Goal: Task Accomplishment & Management: Complete application form

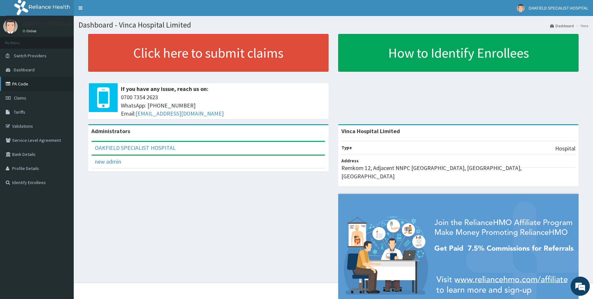
click at [16, 85] on link "PA Code" at bounding box center [37, 84] width 74 height 14
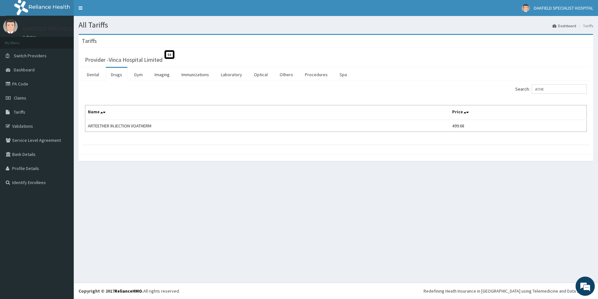
click at [114, 75] on link "Drugs" at bounding box center [116, 74] width 21 height 13
click at [557, 91] on input "Search:" at bounding box center [559, 89] width 55 height 10
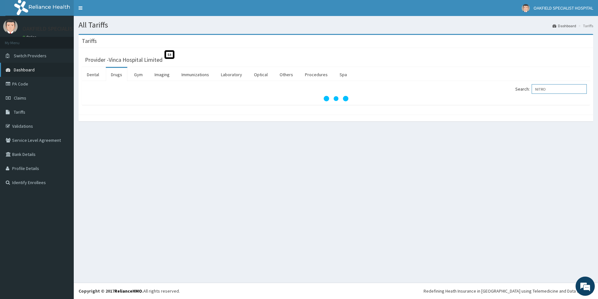
type input "NITRO"
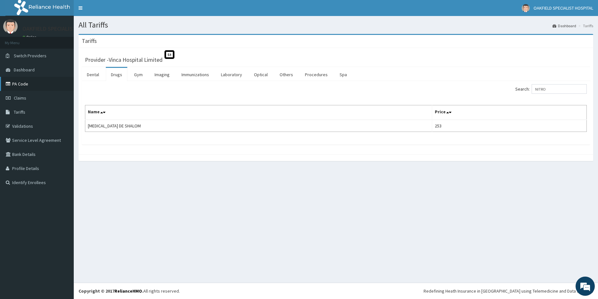
click at [13, 88] on link "PA Code" at bounding box center [37, 84] width 74 height 14
click at [553, 88] on input "Search:" at bounding box center [559, 89] width 55 height 10
type input "NITROFU"
click at [111, 75] on link "Drugs" at bounding box center [116, 74] width 21 height 13
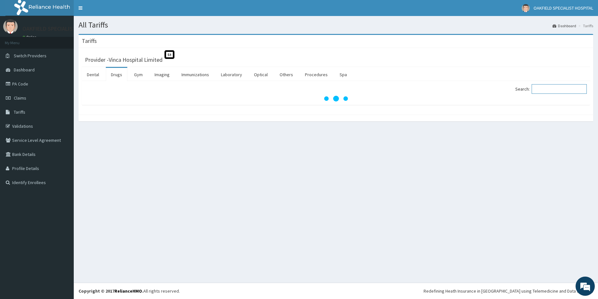
click at [543, 92] on input "Search:" at bounding box center [559, 89] width 55 height 10
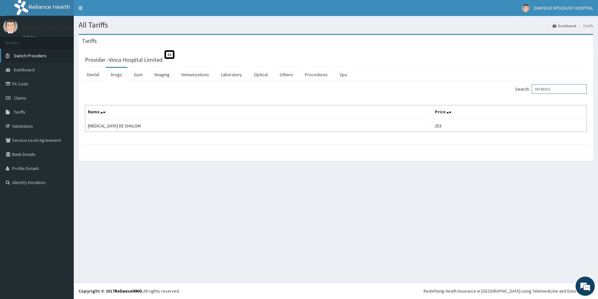
type input "NITROFU"
click at [17, 84] on link "PA Code" at bounding box center [37, 84] width 74 height 14
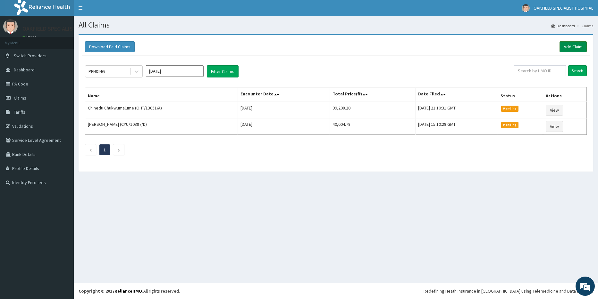
click at [564, 49] on link "Add Claim" at bounding box center [573, 46] width 27 height 11
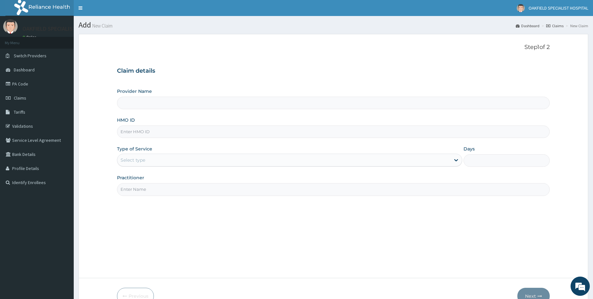
click at [135, 129] on input "HMO ID" at bounding box center [333, 132] width 433 height 13
paste input "ANS/10062/C"
type input "ANS/10062/C"
drag, startPoint x: 132, startPoint y: 155, endPoint x: 133, endPoint y: 161, distance: 6.2
click at [132, 156] on div "Select type" at bounding box center [289, 160] width 345 height 13
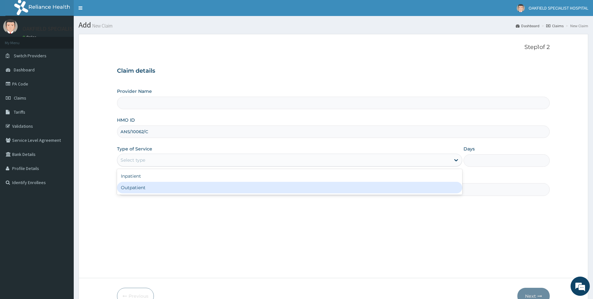
type input "Vinca Hospital Limited"
click at [135, 189] on div "Outpatient" at bounding box center [289, 188] width 345 height 12
type input "1"
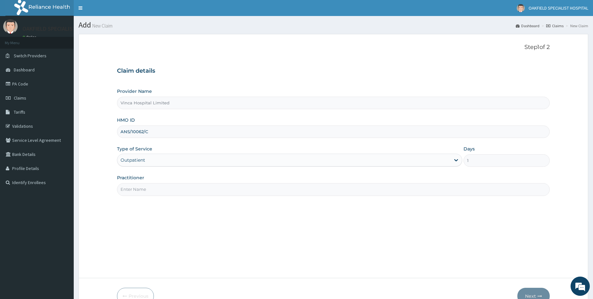
click at [135, 189] on input "Practitioner" at bounding box center [333, 189] width 433 height 13
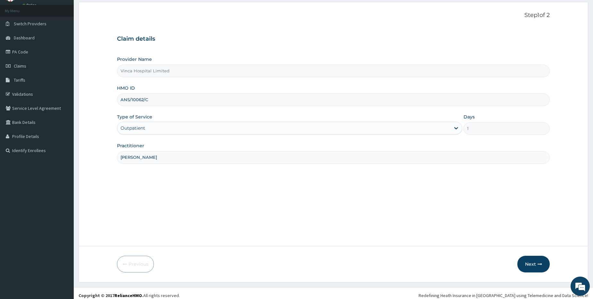
scroll to position [37, 0]
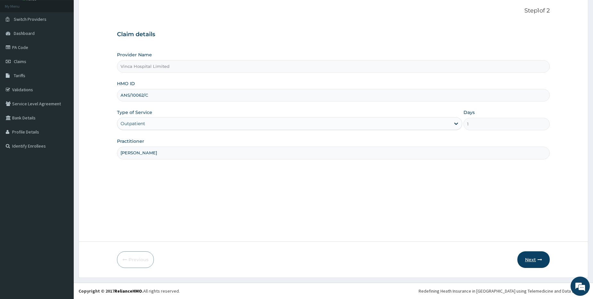
type input "DR NELSON"
click at [539, 260] on icon "button" at bounding box center [540, 260] width 4 height 4
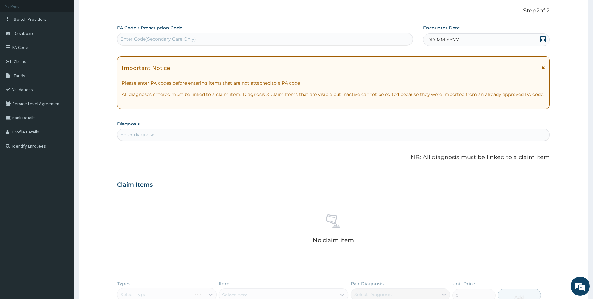
scroll to position [0, 0]
click at [143, 40] on div "Enter Code(Secondary Care Only)" at bounding box center [158, 39] width 75 height 6
paste input "PA/13DF10"
type input "PA/13DF10"
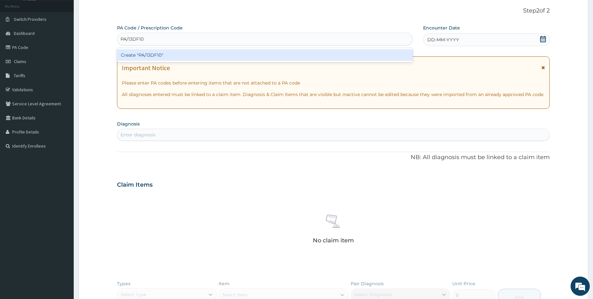
click at [139, 55] on div "Create "PA/13DF10"" at bounding box center [265, 55] width 296 height 12
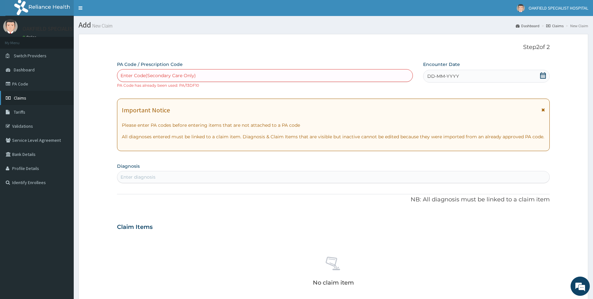
click at [19, 97] on span "Claims" at bounding box center [20, 98] width 13 height 6
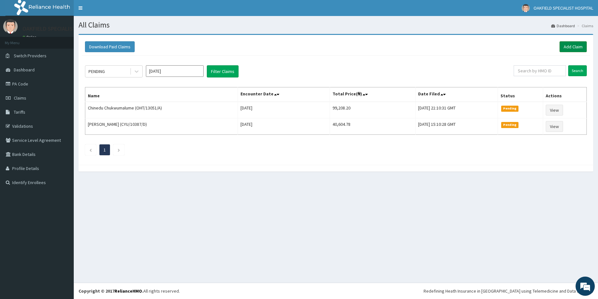
click at [570, 42] on link "Add Claim" at bounding box center [573, 46] width 27 height 11
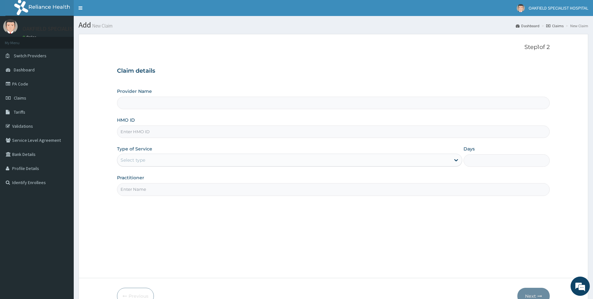
click at [127, 134] on input "HMO ID" at bounding box center [333, 132] width 433 height 13
type input "Vinca Hospital Limited"
paste input "NIT/10017/A"
type input "NIT/10017/A"
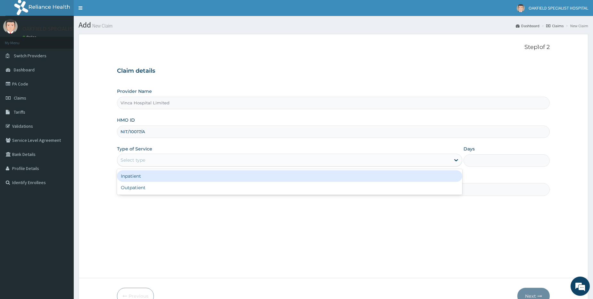
drag, startPoint x: 128, startPoint y: 158, endPoint x: 133, endPoint y: 187, distance: 30.0
click at [128, 158] on div "Select type" at bounding box center [133, 160] width 25 height 6
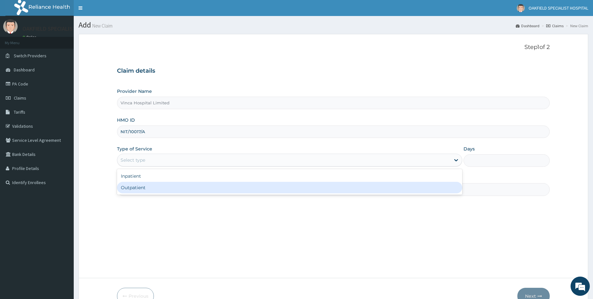
click at [135, 189] on div "Outpatient" at bounding box center [289, 188] width 345 height 12
type input "1"
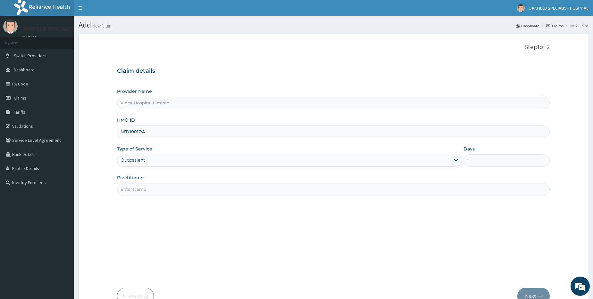
click at [138, 190] on input "Practitioner" at bounding box center [333, 189] width 433 height 13
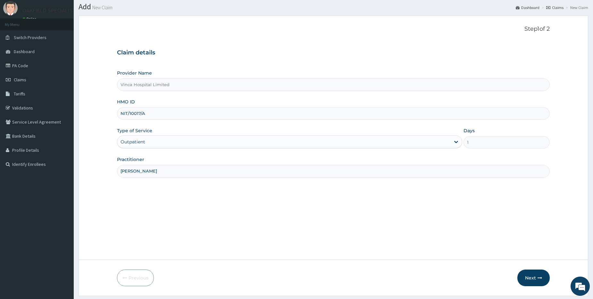
scroll to position [37, 0]
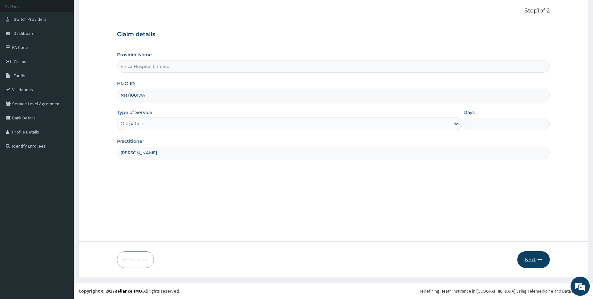
type input "[PERSON_NAME]"
click at [525, 258] on button "Next" at bounding box center [534, 260] width 32 height 17
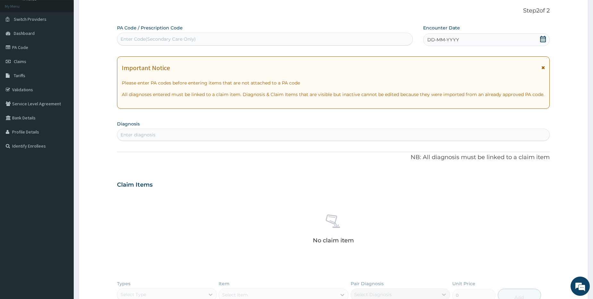
click at [136, 43] on div "Enter Code(Secondary Care Only)" at bounding box center [264, 39] width 295 height 10
paste input "PA/CB46A0"
type input "PA/CB46A0"
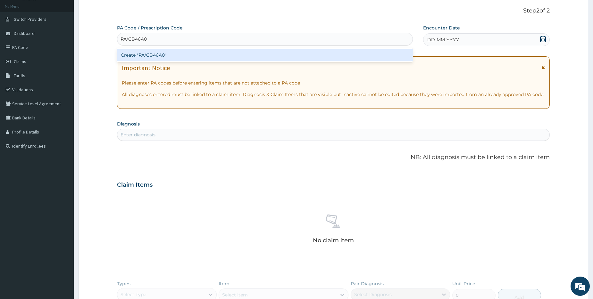
click at [154, 52] on div "Create "PA/CB46A0"" at bounding box center [265, 55] width 296 height 12
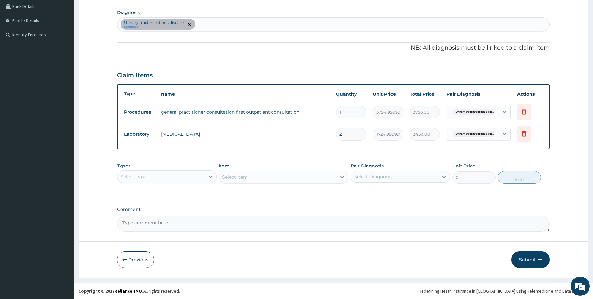
click at [523, 259] on button "Submit" at bounding box center [530, 260] width 38 height 17
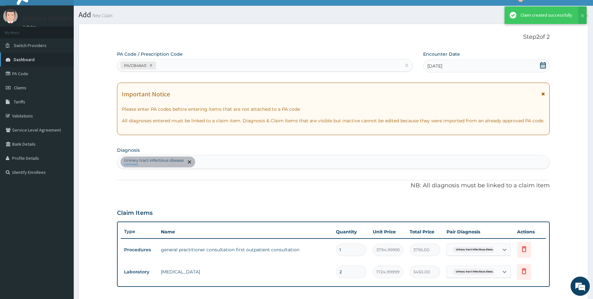
scroll to position [148, 0]
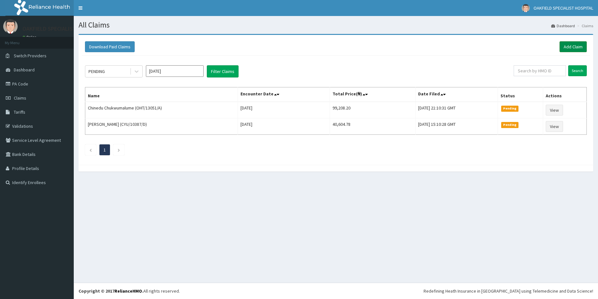
click at [568, 47] on link "Add Claim" at bounding box center [573, 46] width 27 height 11
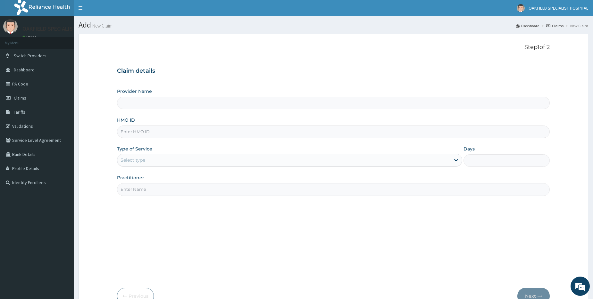
click at [124, 131] on input "HMO ID" at bounding box center [333, 132] width 433 height 13
type input "Vinca Hospital Limited"
paste input "NIT/10017/C"
type input "NIT/10017/C"
click at [128, 161] on div "Select type" at bounding box center [133, 160] width 25 height 6
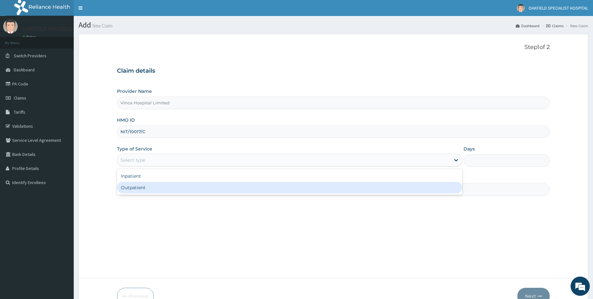
click at [134, 190] on div "Outpatient" at bounding box center [289, 188] width 345 height 12
type input "1"
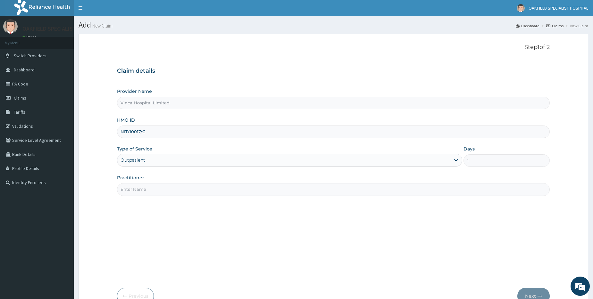
click at [134, 191] on input "Practitioner" at bounding box center [333, 189] width 433 height 13
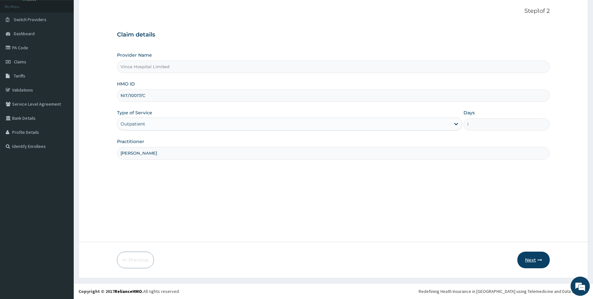
scroll to position [37, 0]
type input "[PERSON_NAME]"
click at [534, 263] on button "Next" at bounding box center [534, 260] width 32 height 17
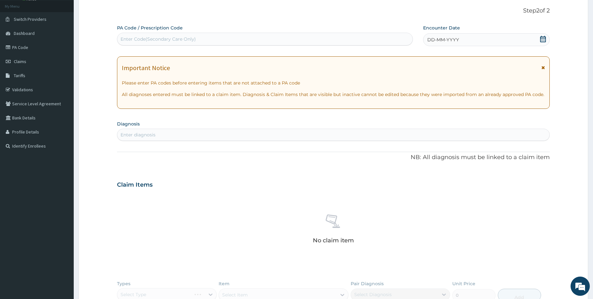
scroll to position [0, 0]
click at [141, 39] on div "Enter Code(Secondary Care Only)" at bounding box center [158, 39] width 75 height 6
paste input "PA/2DF748"
type input "PA/2DF748"
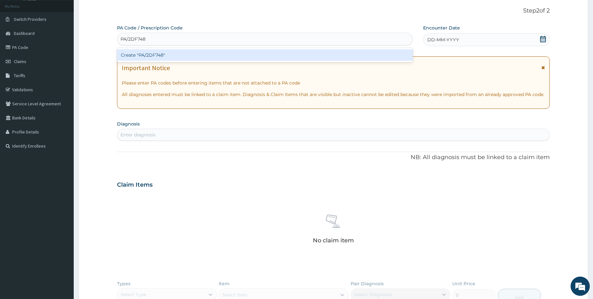
click at [144, 57] on div "Create "PA/2DF748"" at bounding box center [265, 55] width 296 height 12
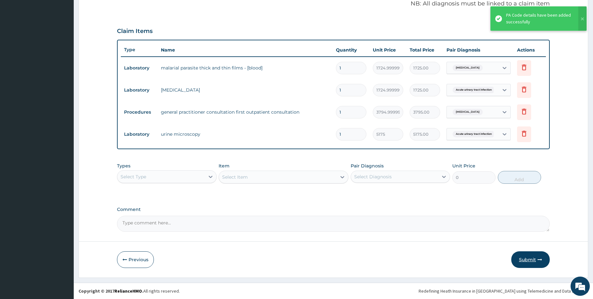
click at [533, 262] on button "Submit" at bounding box center [530, 260] width 38 height 17
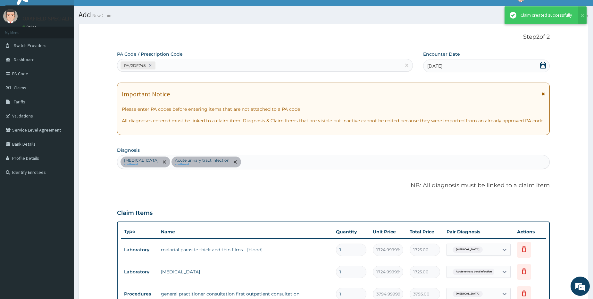
scroll to position [192, 0]
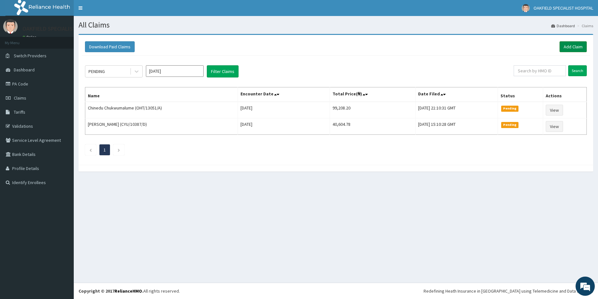
click at [572, 46] on link "Add Claim" at bounding box center [573, 46] width 27 height 11
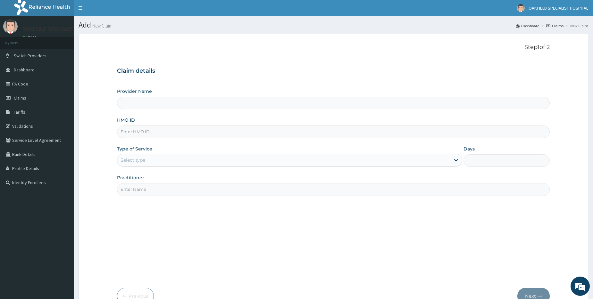
type input "Vinca Hospital Limited"
click at [149, 133] on input "HMO ID" at bounding box center [333, 132] width 433 height 13
paste input "NIT/10017/C"
type input "NIT/10017/C"
click at [135, 163] on div "Select type" at bounding box center [133, 160] width 25 height 6
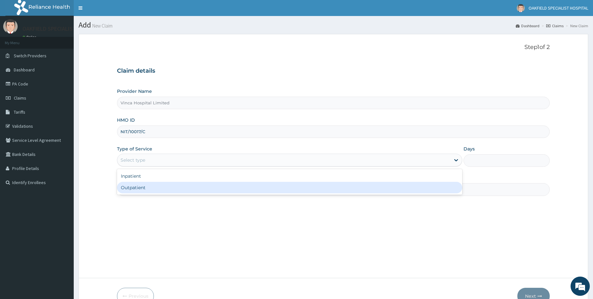
click at [136, 189] on div "Outpatient" at bounding box center [289, 188] width 345 height 12
type input "1"
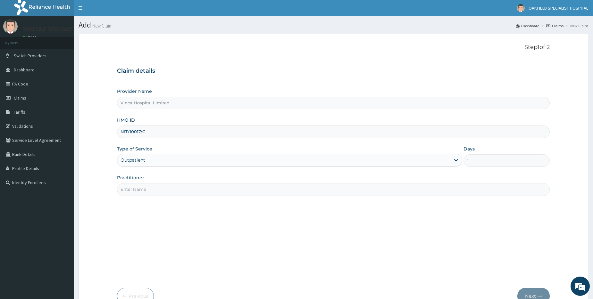
click at [132, 194] on input "Practitioner" at bounding box center [333, 189] width 433 height 13
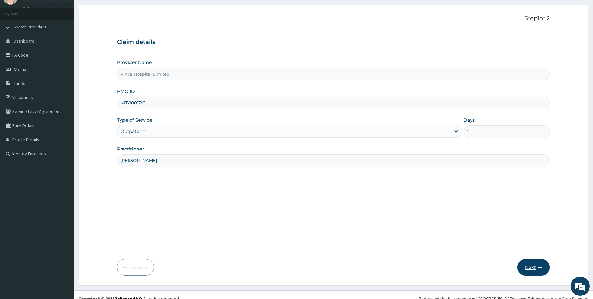
scroll to position [37, 0]
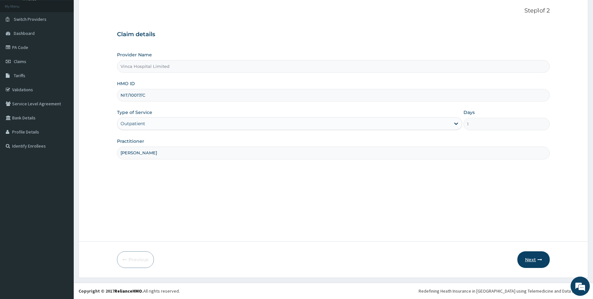
type input "DR NELSON"
click at [535, 259] on button "Next" at bounding box center [534, 260] width 32 height 17
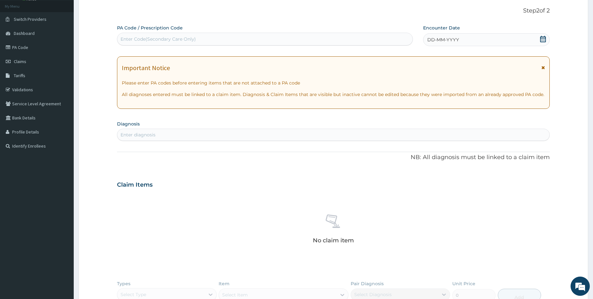
click at [147, 42] on div "Enter Code(Secondary Care Only)" at bounding box center [158, 39] width 75 height 6
paste input "PA/0E1563"
type input "PA/0E1563"
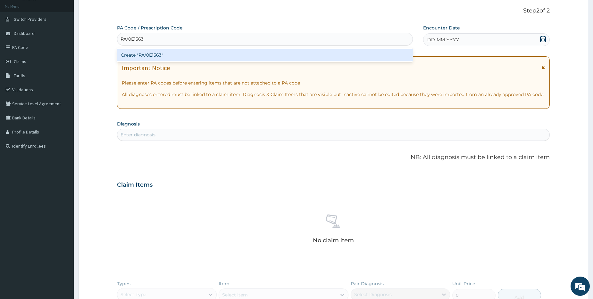
click at [142, 56] on div "Create "PA/0E1563"" at bounding box center [265, 55] width 296 height 12
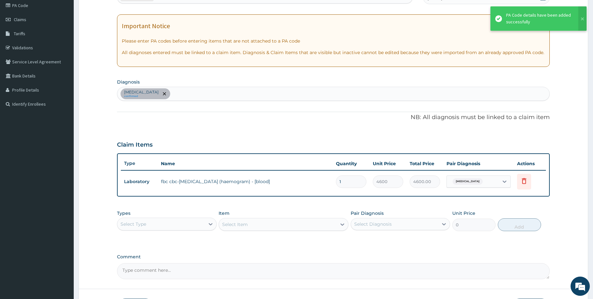
scroll to position [126, 0]
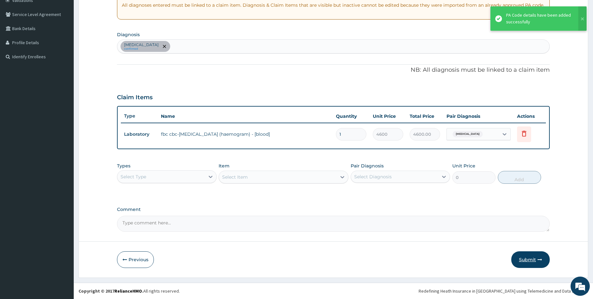
click at [527, 257] on button "Submit" at bounding box center [530, 260] width 38 height 17
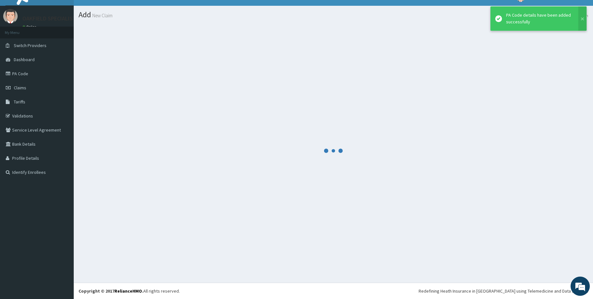
scroll to position [10, 0]
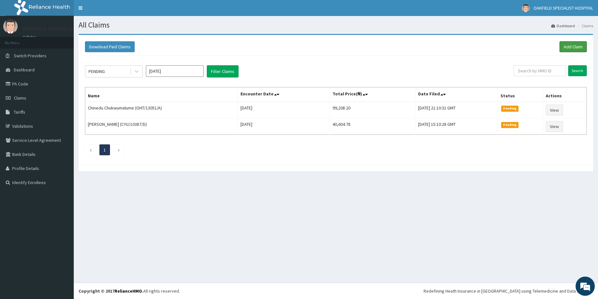
drag, startPoint x: 574, startPoint y: 43, endPoint x: 569, endPoint y: 41, distance: 4.8
click at [574, 43] on link "Add Claim" at bounding box center [573, 46] width 27 height 11
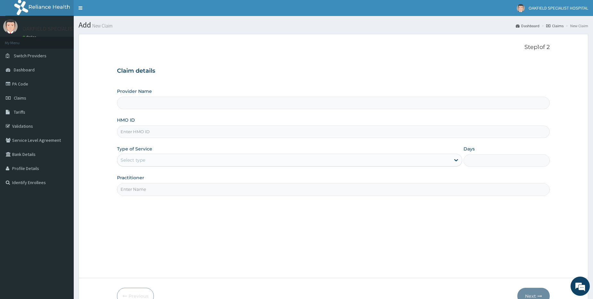
click at [136, 131] on input "HMO ID" at bounding box center [333, 132] width 433 height 13
paste input "NIT/10017/C"
type input "NIT/10017/C"
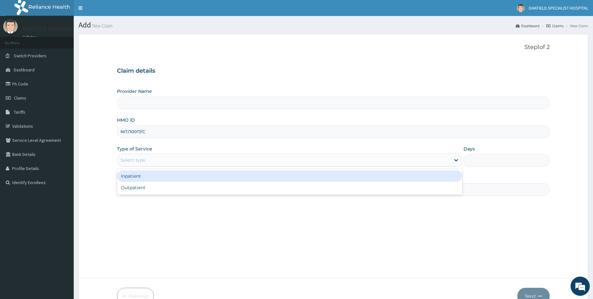
drag, startPoint x: 129, startPoint y: 154, endPoint x: 128, endPoint y: 164, distance: 10.3
click at [128, 156] on div "Select type" at bounding box center [289, 160] width 345 height 13
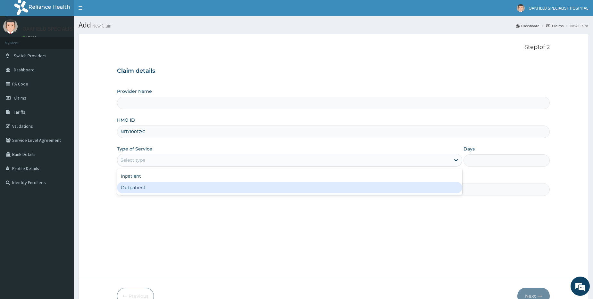
click at [132, 184] on div "Outpatient" at bounding box center [289, 188] width 345 height 12
type input "1"
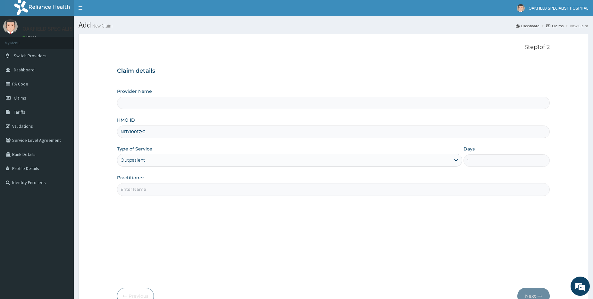
type input "Vinca Hospital Limited"
drag, startPoint x: 133, startPoint y: 186, endPoint x: 127, endPoint y: 190, distance: 6.9
click at [132, 188] on input "Practitioner" at bounding box center [333, 189] width 433 height 13
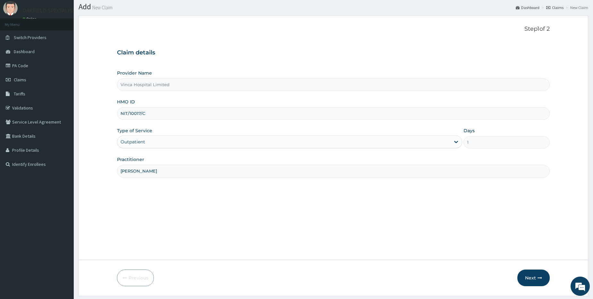
scroll to position [37, 0]
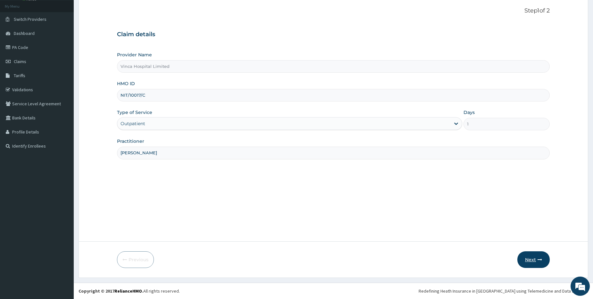
type input "DR NELSON"
click at [538, 260] on icon "button" at bounding box center [540, 260] width 4 height 4
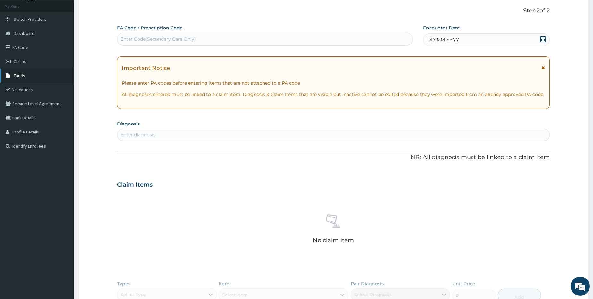
scroll to position [0, 0]
click at [134, 42] on div "Enter Code(Secondary Care Only)" at bounding box center [158, 39] width 75 height 6
paste input "PA/27F33A"
type input "PA/27F33A"
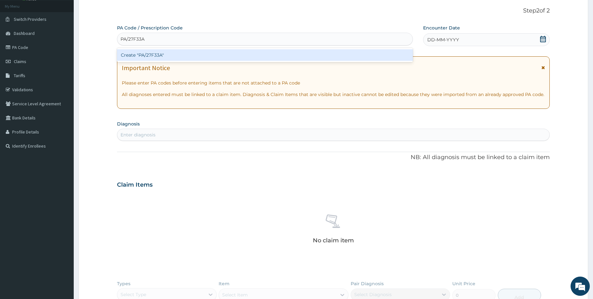
click at [124, 54] on div "Create "PA/27F33A"" at bounding box center [265, 55] width 296 height 12
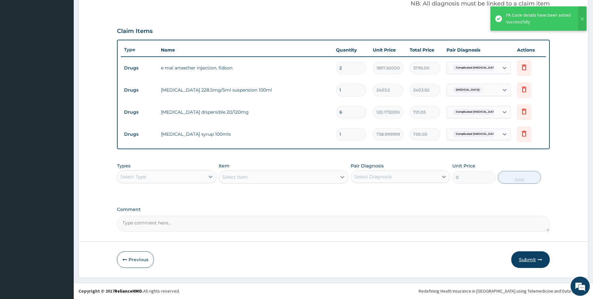
click at [535, 258] on button "Submit" at bounding box center [530, 260] width 38 height 17
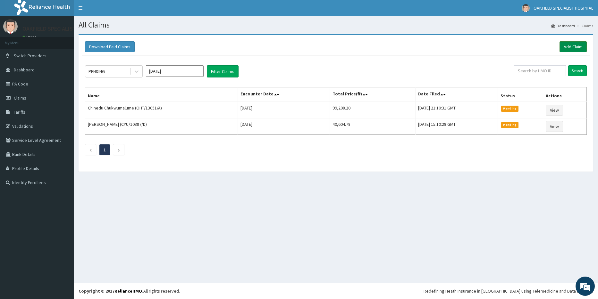
click at [575, 44] on link "Add Claim" at bounding box center [573, 46] width 27 height 11
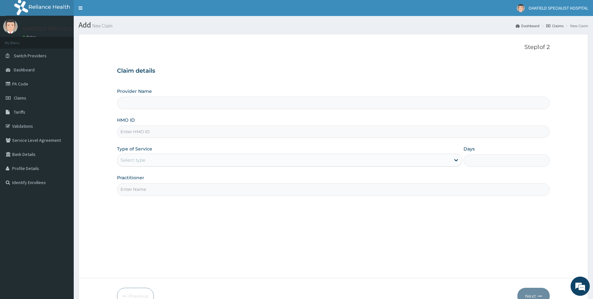
click at [136, 131] on input "HMO ID" at bounding box center [333, 132] width 433 height 13
paste input "NIT/10017/C"
type input "Vinca Hospital Limited"
type input "NIT/10017/C"
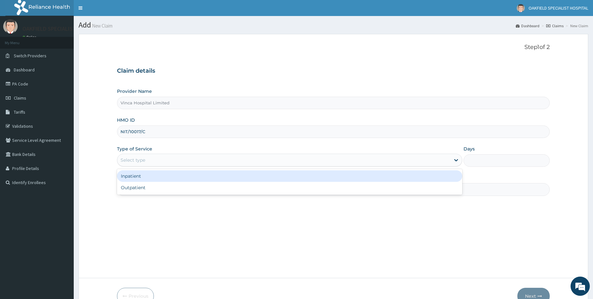
drag, startPoint x: 131, startPoint y: 161, endPoint x: 134, endPoint y: 176, distance: 15.3
click at [131, 161] on div "Select type" at bounding box center [133, 160] width 25 height 6
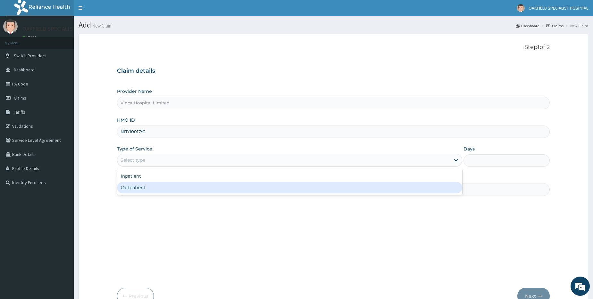
click at [139, 189] on div "Outpatient" at bounding box center [289, 188] width 345 height 12
type input "1"
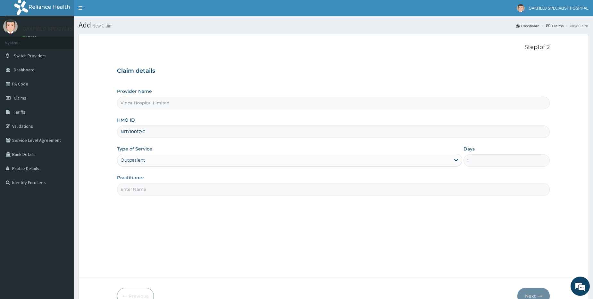
click at [139, 189] on input "Practitioner" at bounding box center [333, 189] width 433 height 13
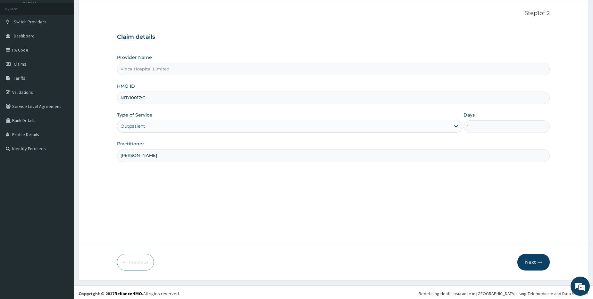
scroll to position [37, 0]
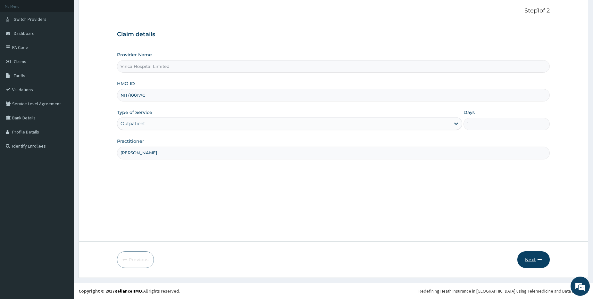
type input "[PERSON_NAME]"
click at [531, 258] on button "Next" at bounding box center [534, 260] width 32 height 17
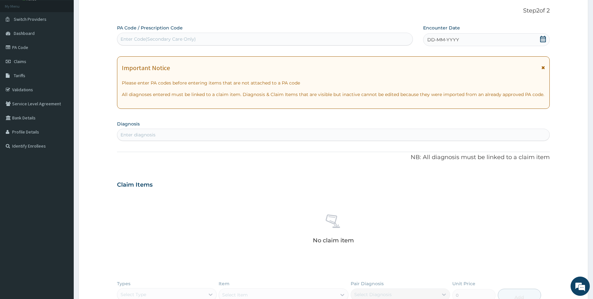
click at [127, 39] on div "Enter Code(Secondary Care Only)" at bounding box center [158, 39] width 75 height 6
paste input "PA/8D3811"
type input "PA/8D3811"
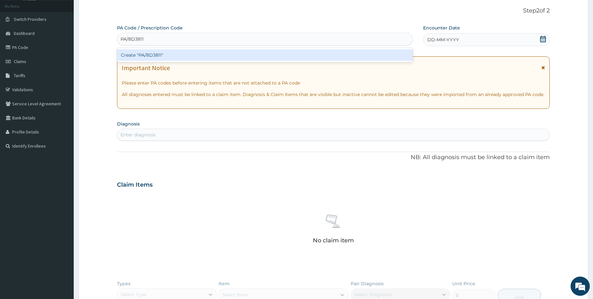
click at [134, 55] on div "Create "PA/8D3811"" at bounding box center [265, 55] width 296 height 12
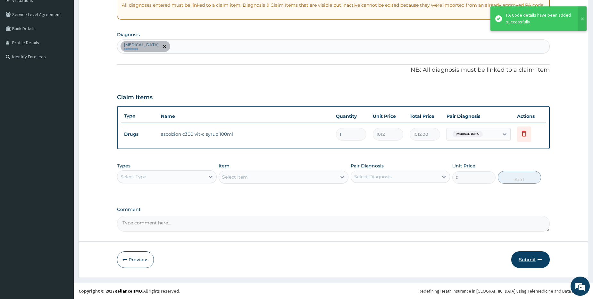
click at [528, 260] on button "Submit" at bounding box center [530, 260] width 38 height 17
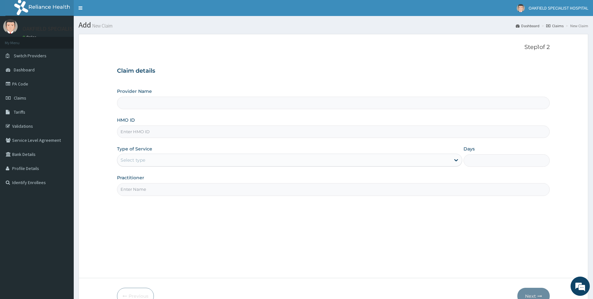
click at [140, 134] on input "HMO ID" at bounding box center [333, 132] width 433 height 13
type input "Vinca Hospital Limited"
paste input "NIT/10017/C"
type input "NIT/10017/C"
click at [138, 159] on div "Select type" at bounding box center [133, 160] width 25 height 6
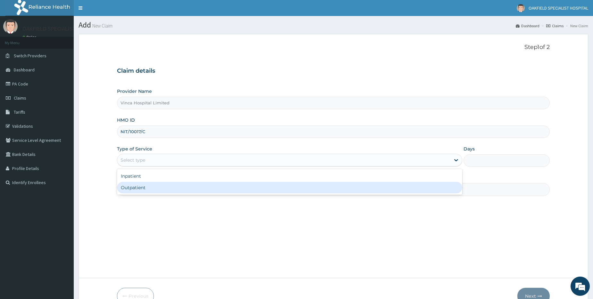
click at [143, 186] on div "Outpatient" at bounding box center [289, 188] width 345 height 12
type input "1"
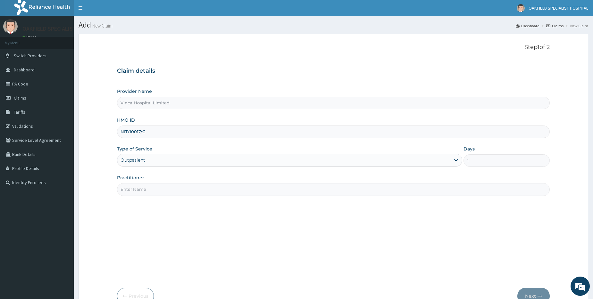
click at [140, 189] on input "Practitioner" at bounding box center [333, 189] width 433 height 13
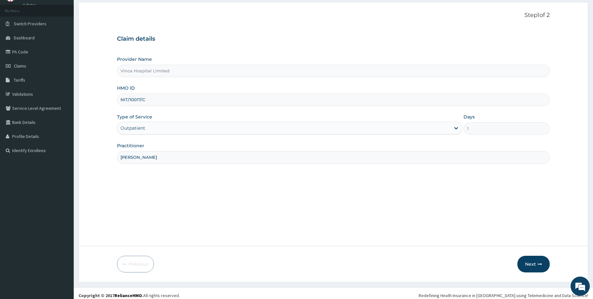
scroll to position [37, 0]
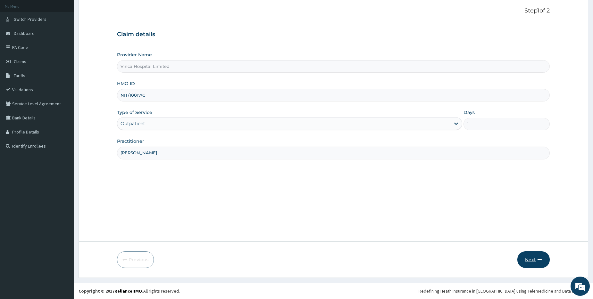
type input "DR NELSON"
click at [530, 261] on button "Next" at bounding box center [534, 260] width 32 height 17
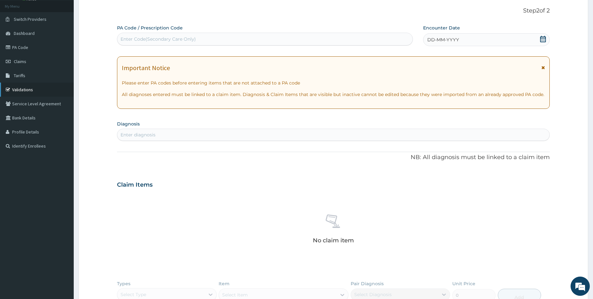
scroll to position [0, 0]
click at [122, 36] on div "Enter Code(Secondary Care Only)" at bounding box center [158, 39] width 75 height 6
paste input "PA/CFA8DA"
type input "PA/CFA8DA"
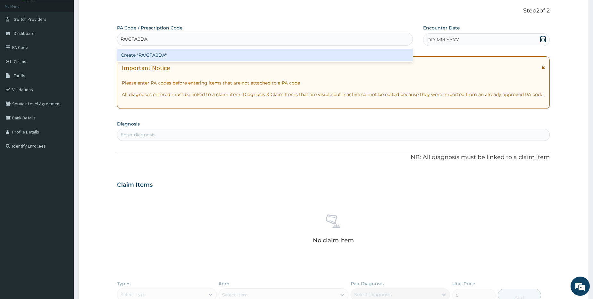
click at [154, 61] on div "Create "PA/CFA8DA"" at bounding box center [265, 55] width 296 height 12
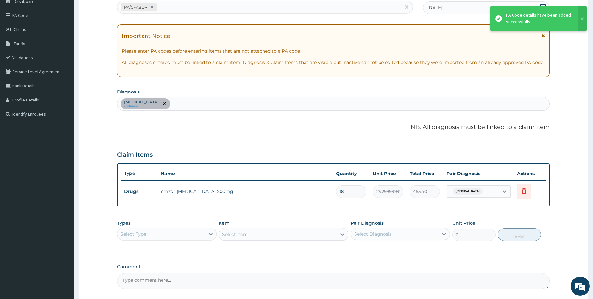
scroll to position [126, 0]
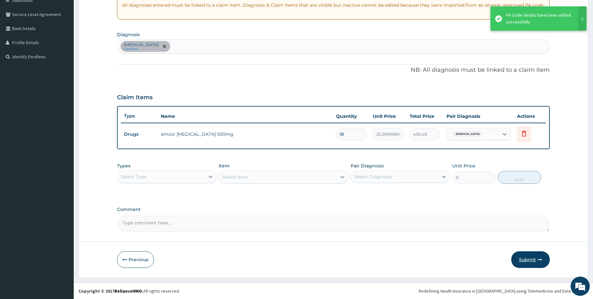
click at [532, 264] on button "Submit" at bounding box center [530, 260] width 38 height 17
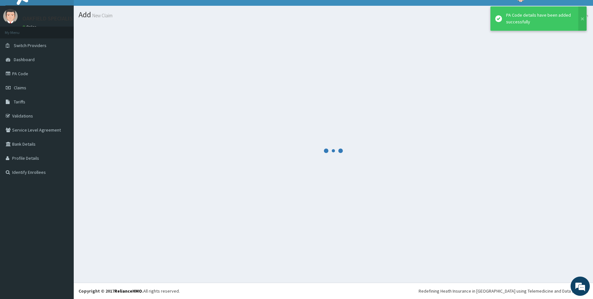
scroll to position [10, 0]
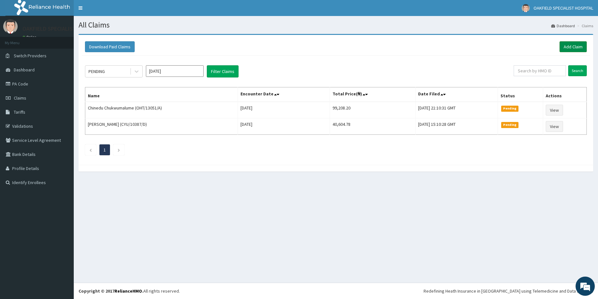
click at [578, 45] on link "Add Claim" at bounding box center [573, 46] width 27 height 11
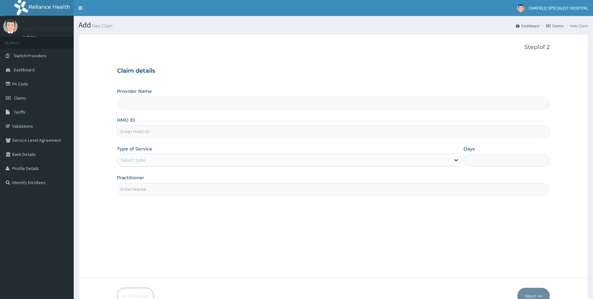
click at [147, 131] on input "HMO ID" at bounding box center [333, 132] width 433 height 13
paste input "SFA/13442/A"
type input "SFA/13442/A"
type input "Vinca Hospital Limited"
type input "SFA/13442/A"
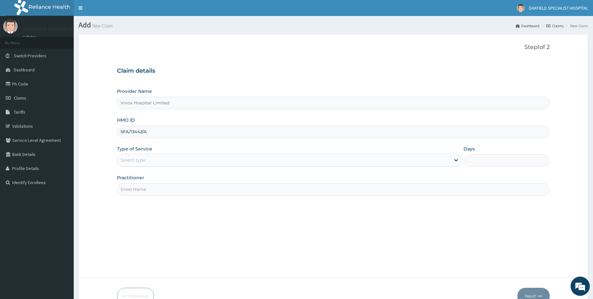
click at [137, 162] on div "Select type" at bounding box center [133, 160] width 25 height 6
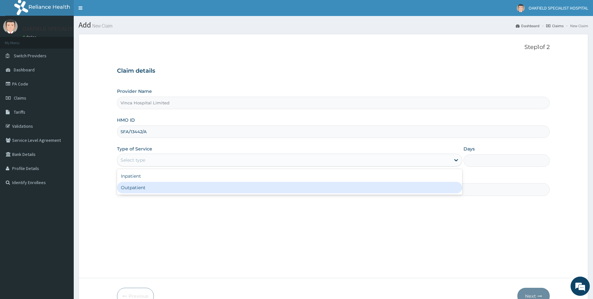
click at [131, 189] on div "Outpatient" at bounding box center [289, 188] width 345 height 12
type input "1"
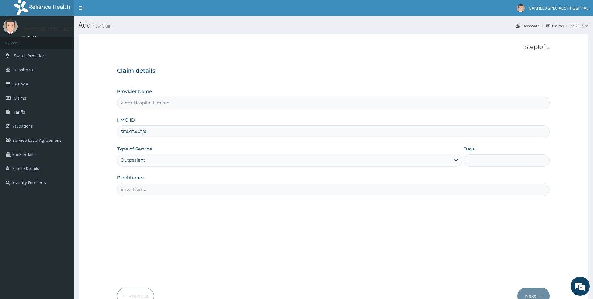
click at [129, 193] on input "Practitioner" at bounding box center [333, 189] width 433 height 13
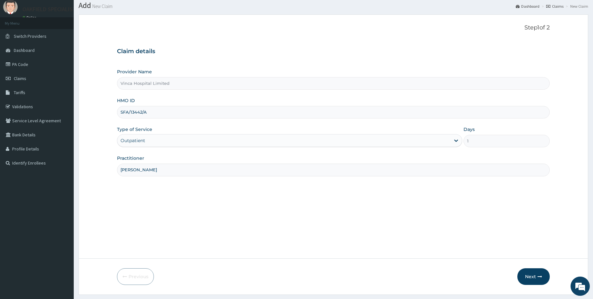
scroll to position [37, 0]
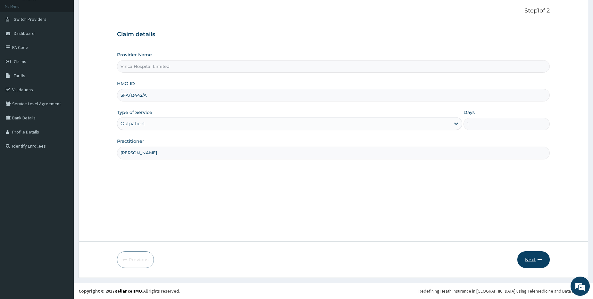
type input "DR DAVID"
click at [519, 260] on button "Next" at bounding box center [534, 260] width 32 height 17
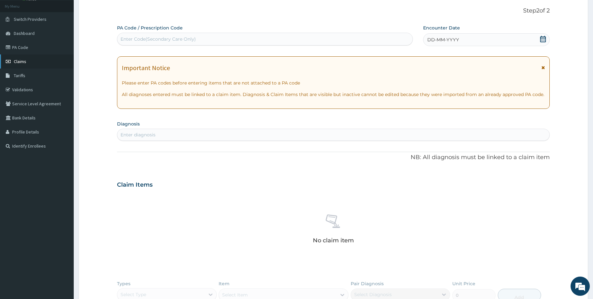
scroll to position [0, 0]
click at [146, 41] on div "Enter Code(Secondary Care Only)" at bounding box center [158, 39] width 75 height 6
paste input "PA/2C84D6"
type input "PA/2C84D6"
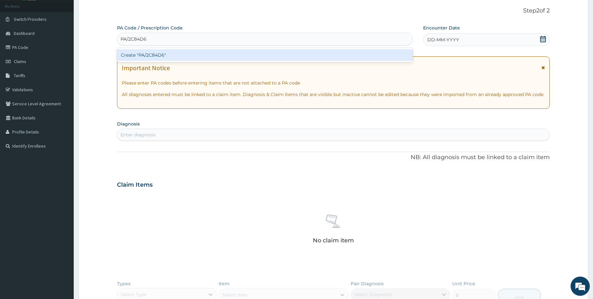
click at [145, 57] on div "Create "PA/2C84D6"" at bounding box center [265, 55] width 296 height 12
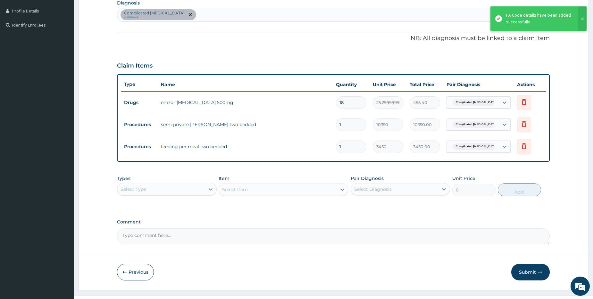
scroll to position [170, 0]
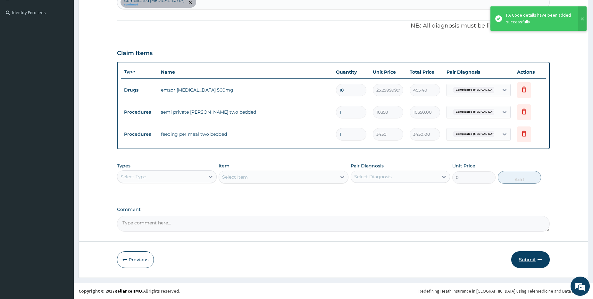
click at [531, 259] on button "Submit" at bounding box center [530, 260] width 38 height 17
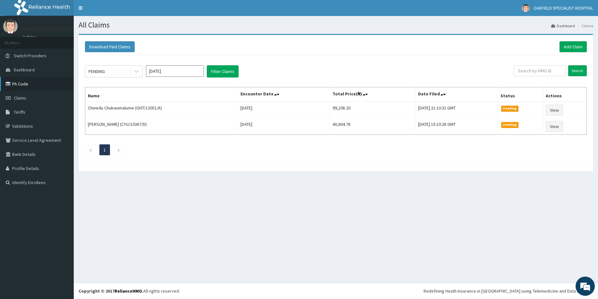
click at [22, 87] on link "PA Code" at bounding box center [37, 84] width 74 height 14
